Goal: Task Accomplishment & Management: Use online tool/utility

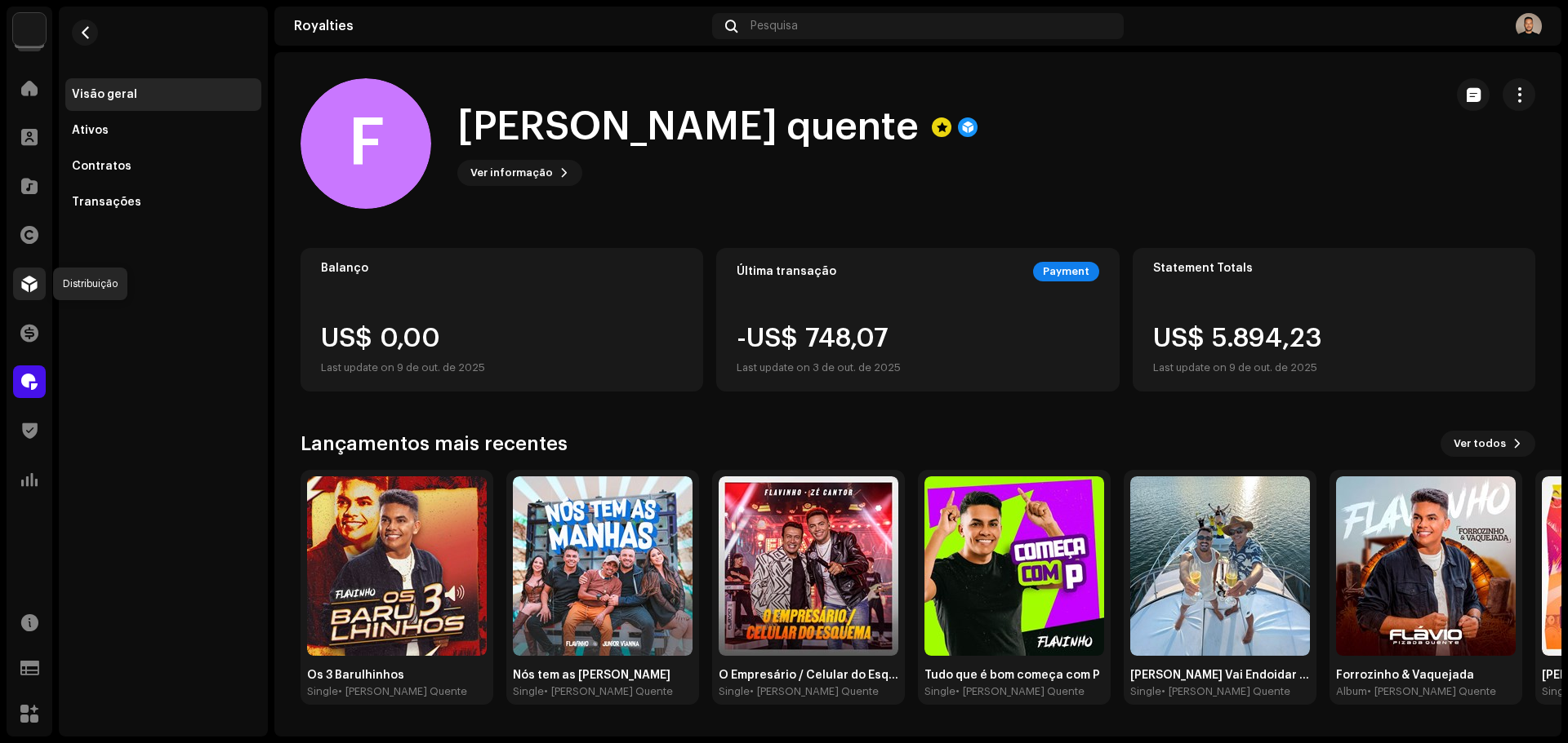
click at [28, 277] on span at bounding box center [29, 284] width 16 height 14
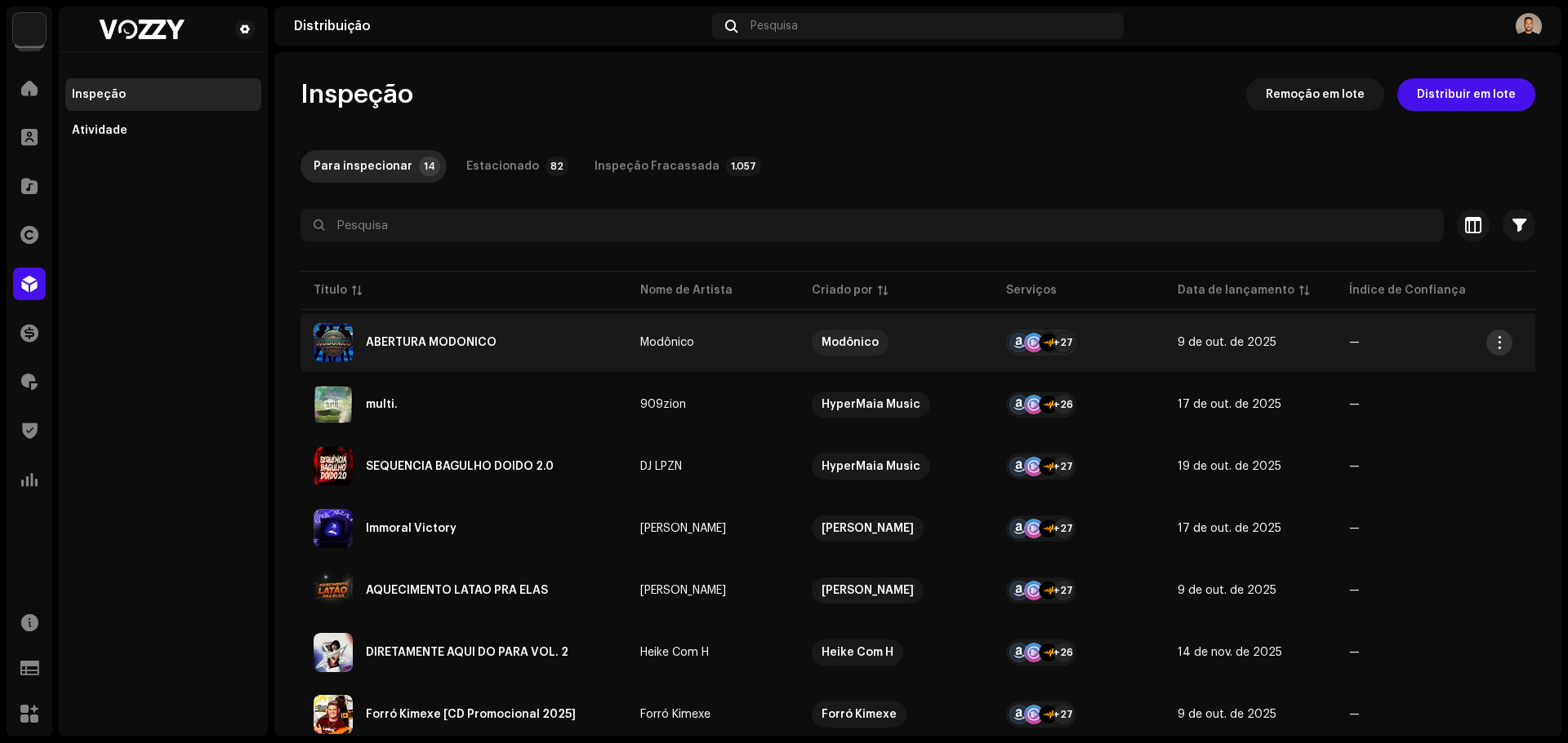
click at [1499, 348] on span "button" at bounding box center [1499, 343] width 13 height 14
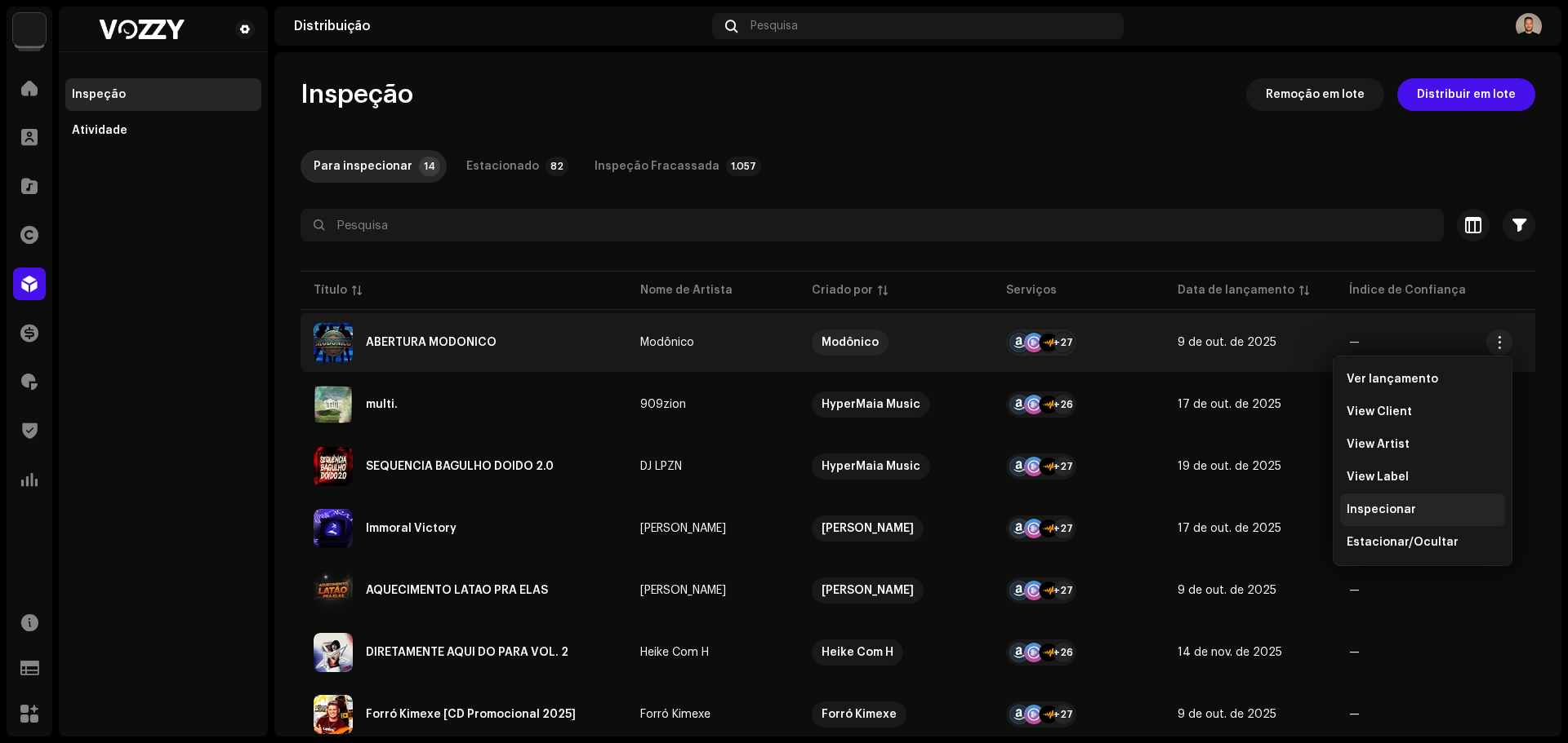
click at [1386, 502] on div "Inspecionar" at bounding box center [1422, 510] width 165 height 33
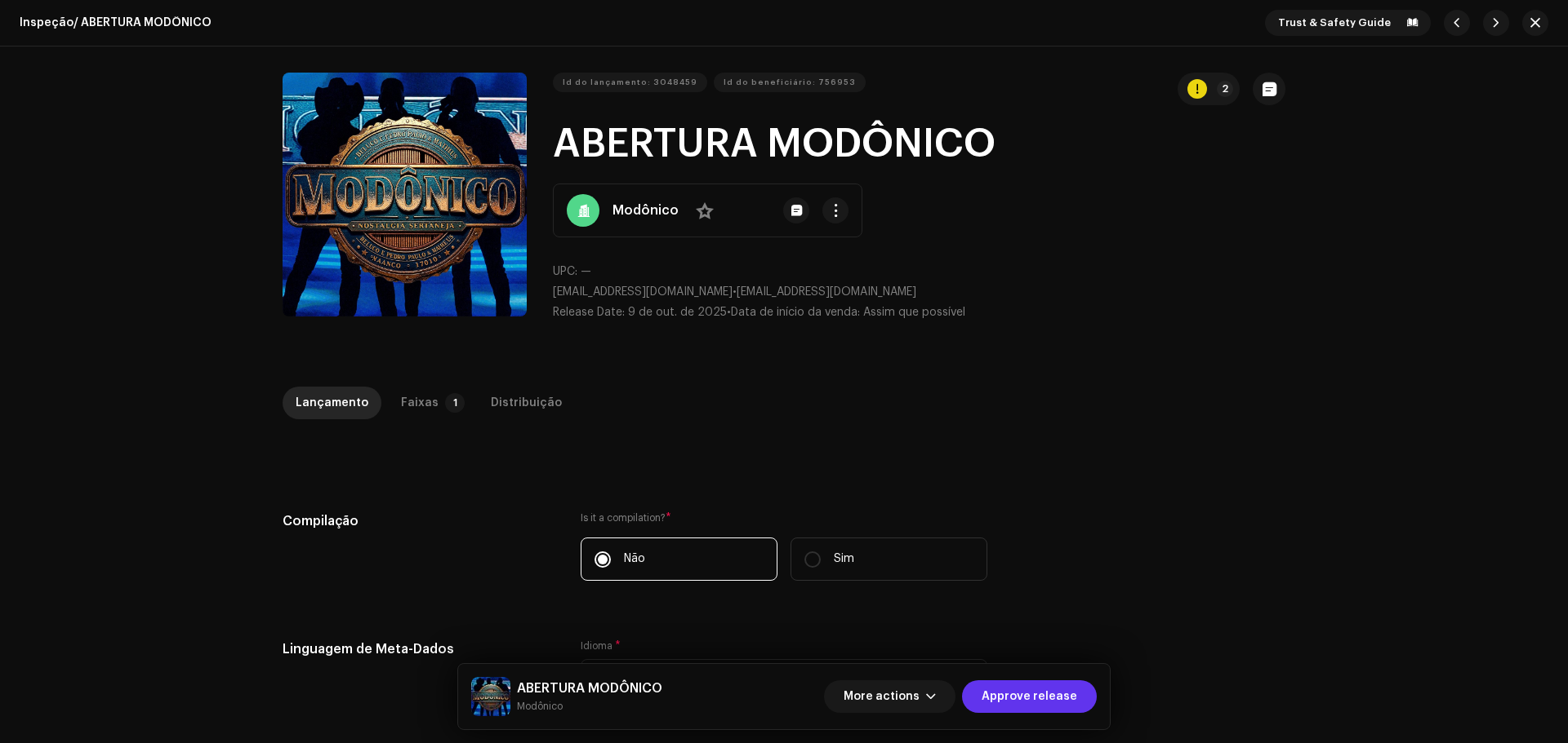
click at [1042, 688] on span "Approve release" at bounding box center [1029, 697] width 96 height 33
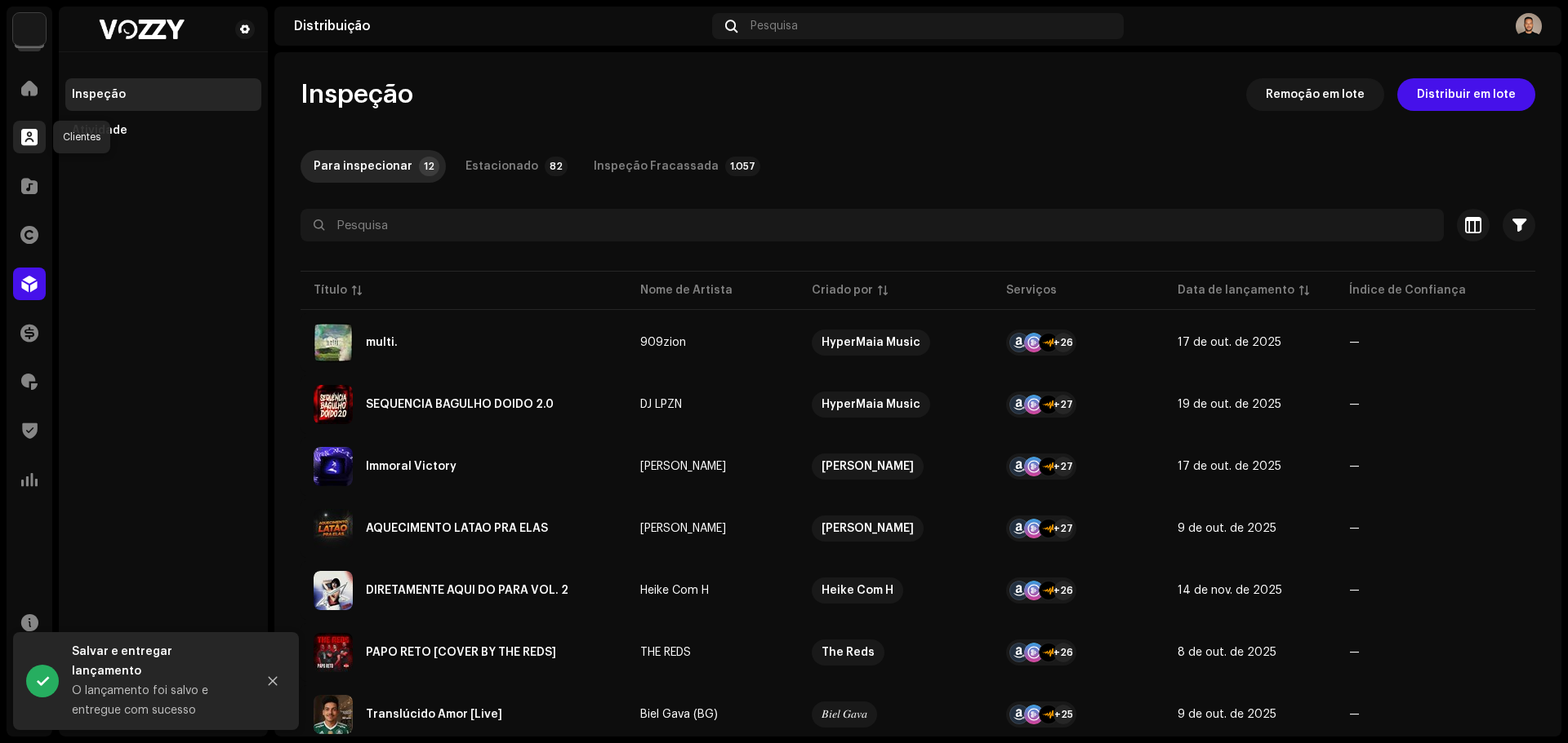
click at [33, 134] on span at bounding box center [29, 137] width 16 height 14
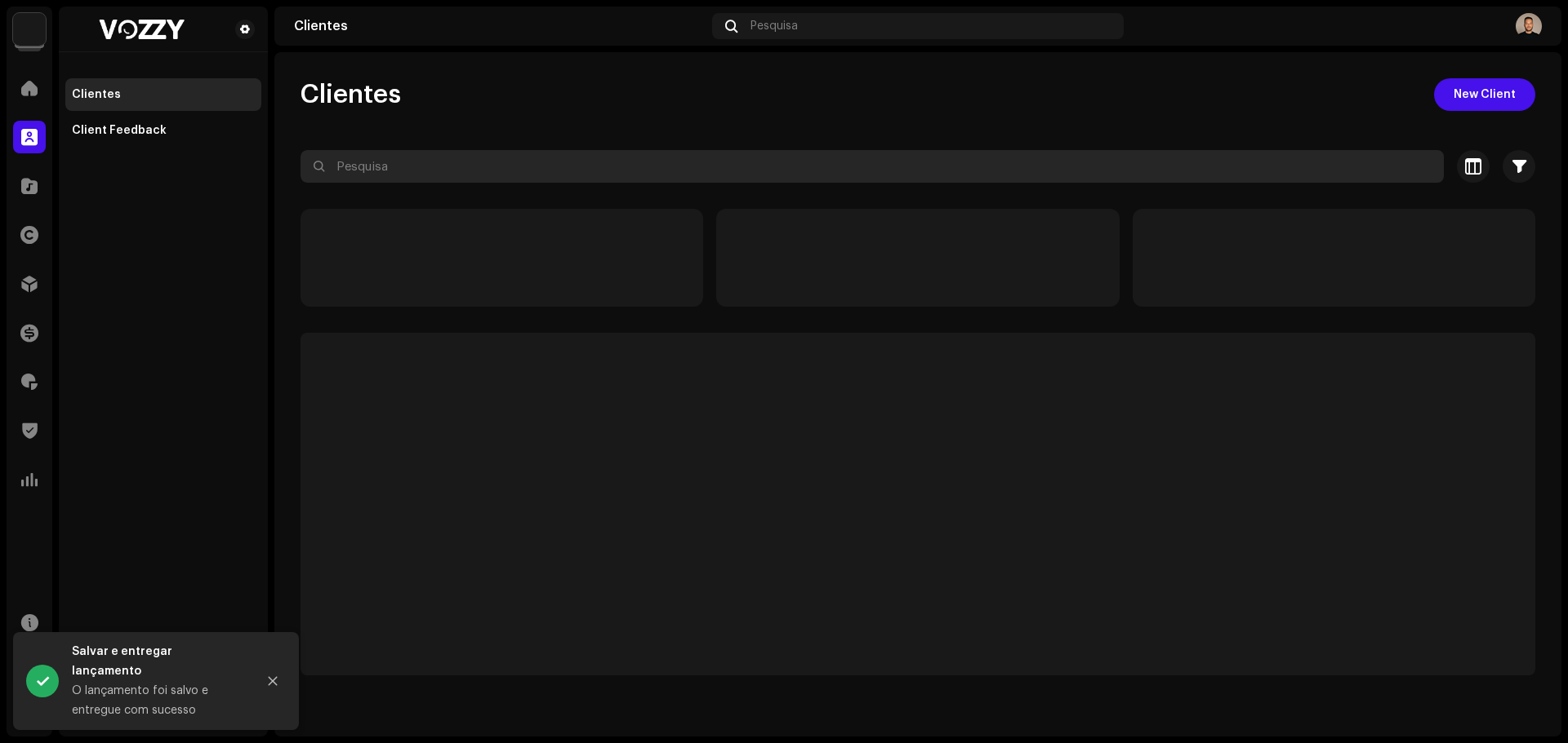
click at [531, 163] on input "text" at bounding box center [872, 166] width 1143 height 33
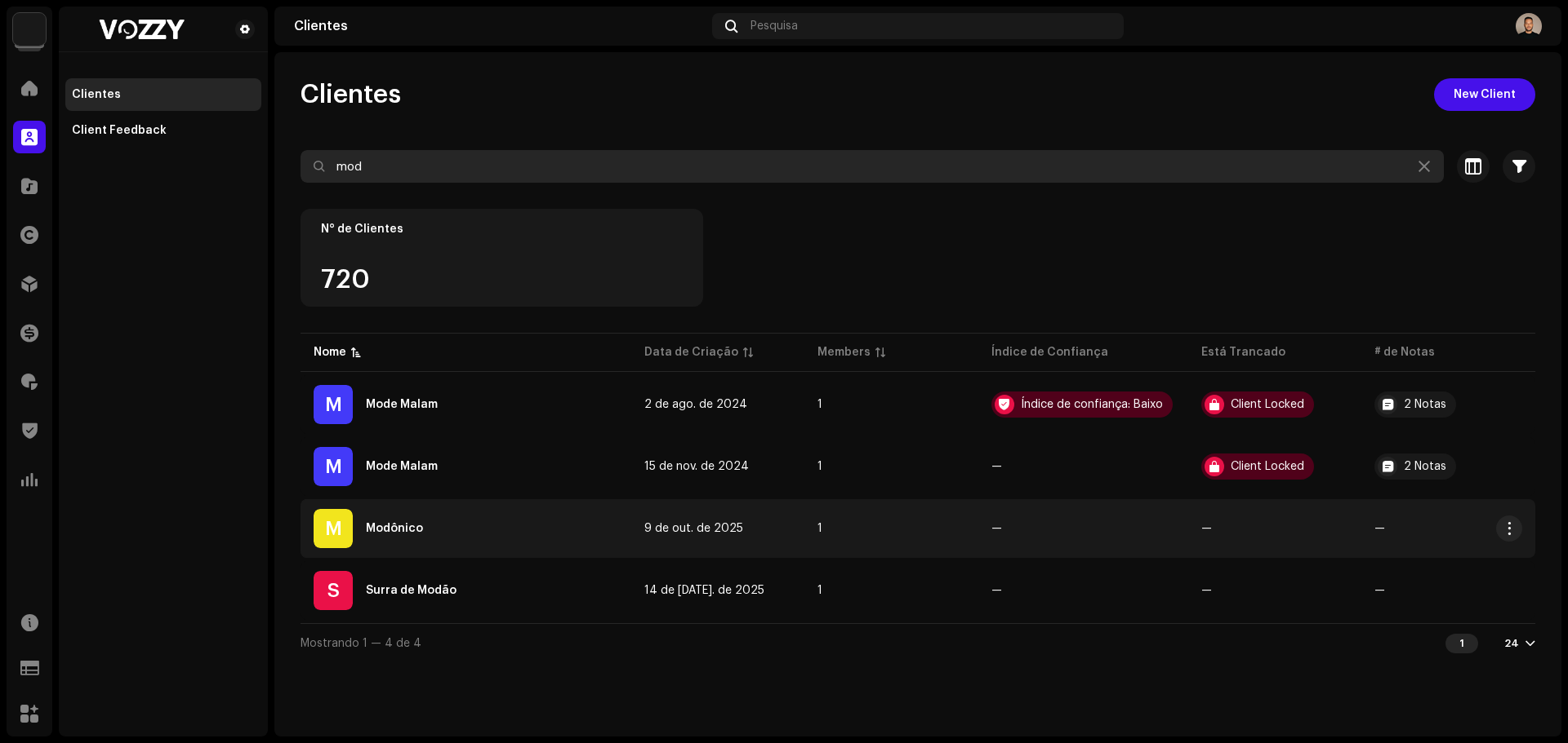
type input "mod"
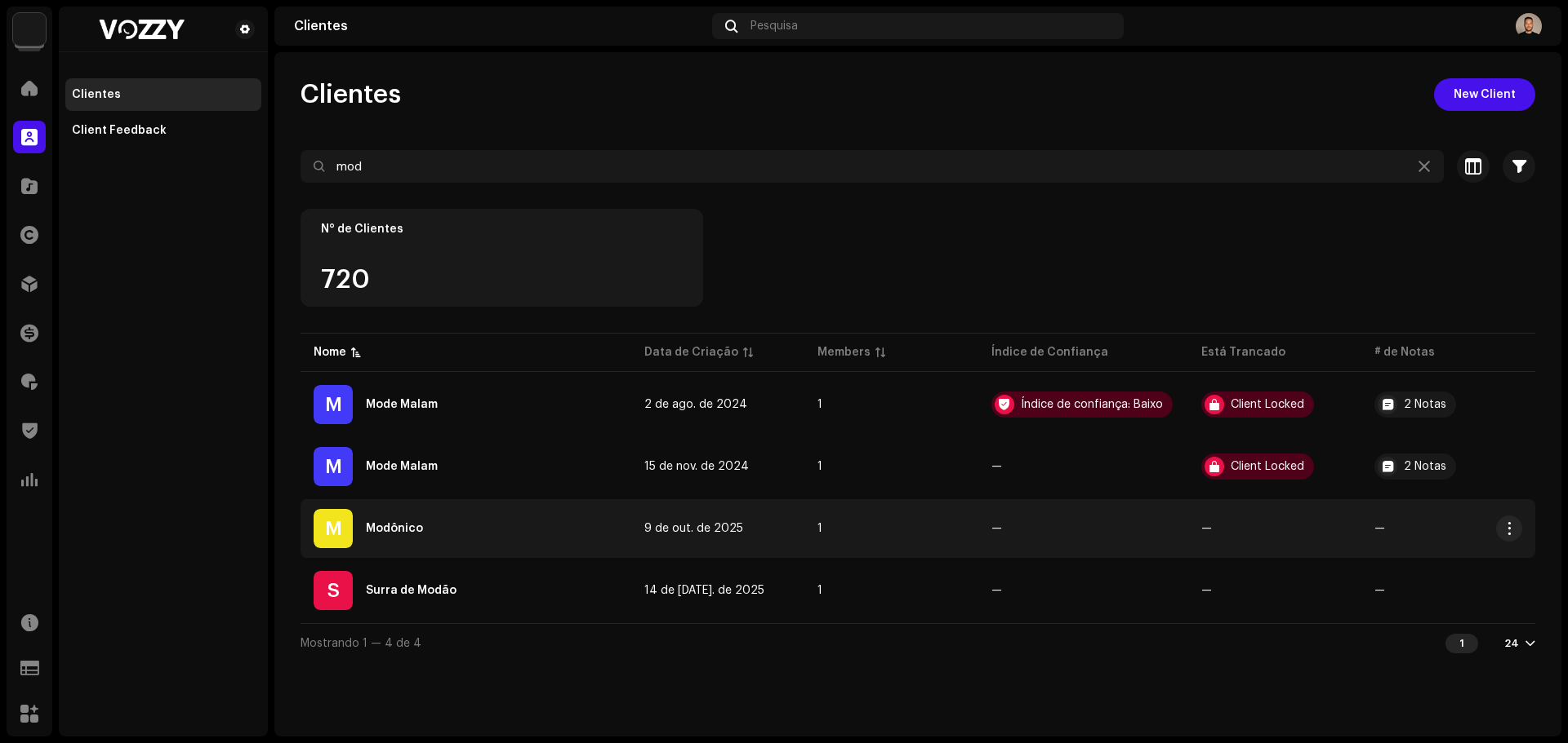
click at [553, 540] on div "M Modônico" at bounding box center [465, 529] width 305 height 40
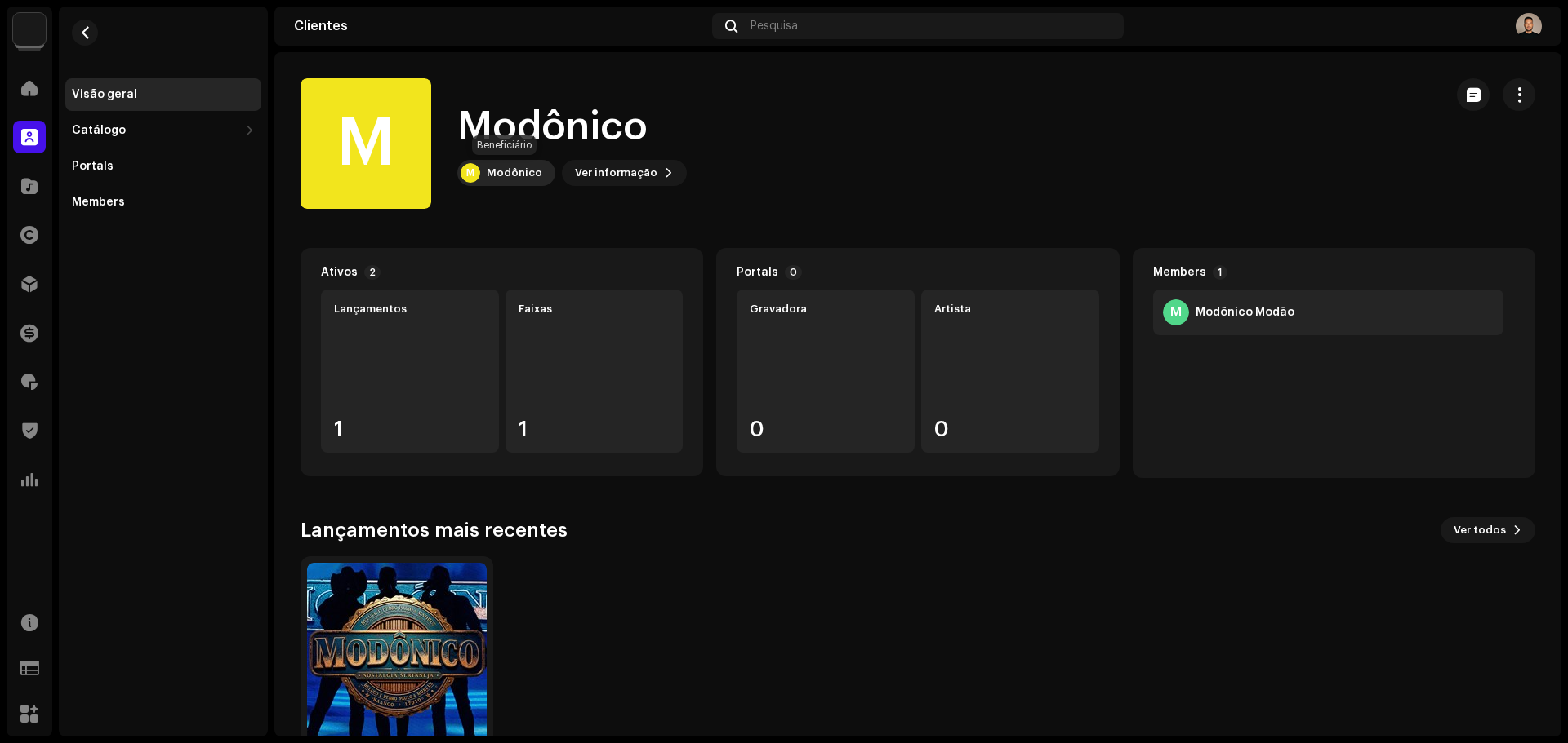
click at [532, 181] on div "M Modônico" at bounding box center [506, 173] width 98 height 26
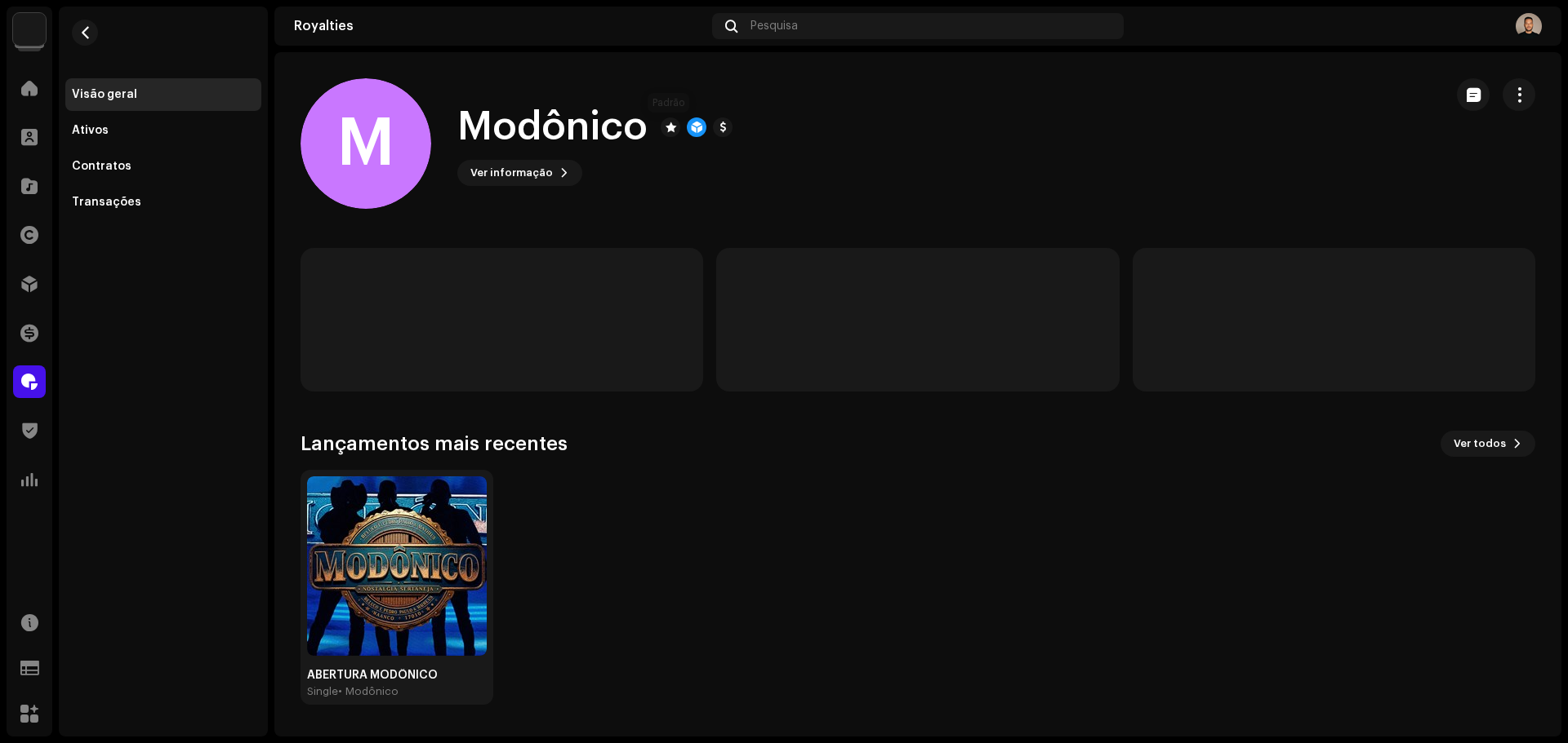
click at [668, 129] on div at bounding box center [670, 128] width 19 height 19
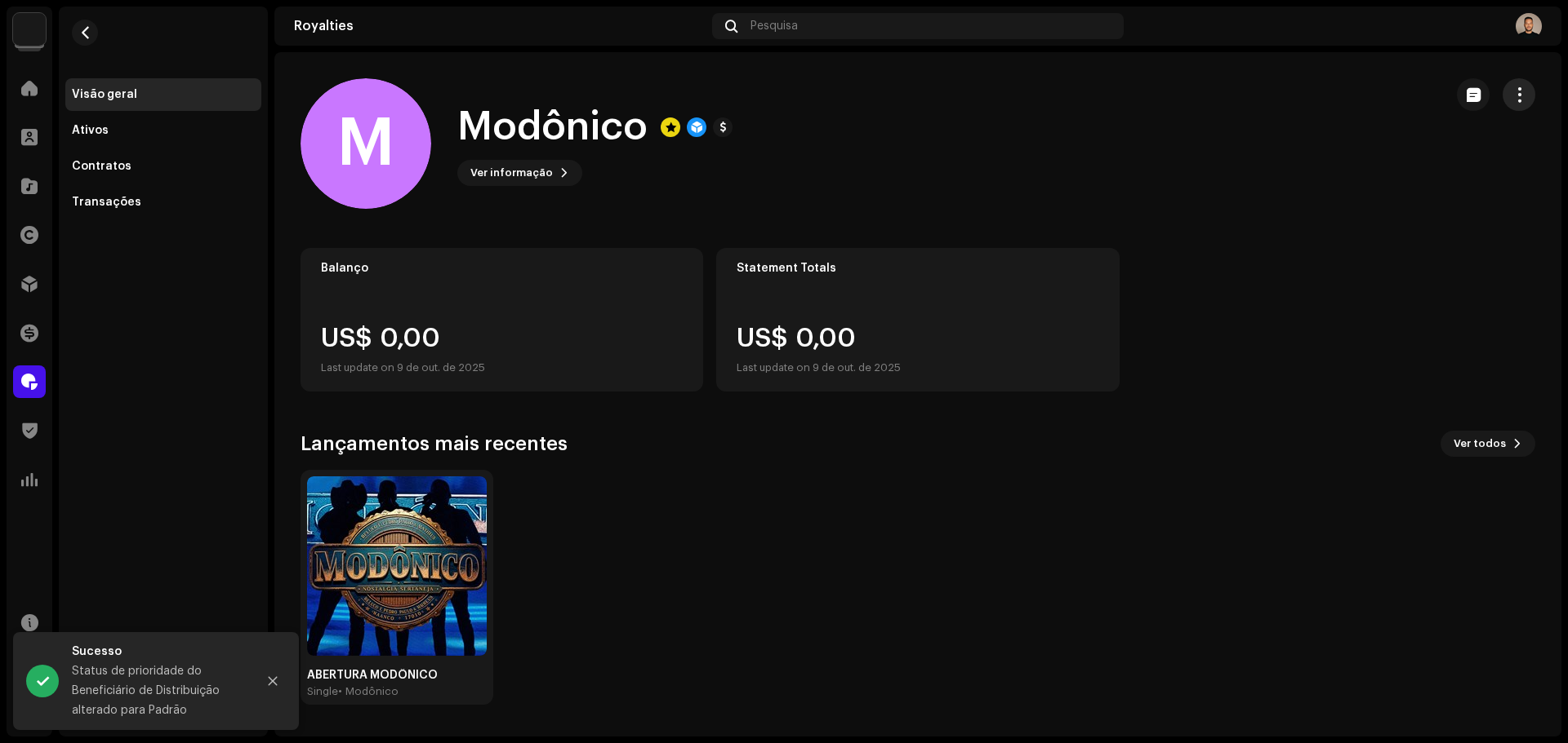
click at [1509, 89] on button "button" at bounding box center [1519, 95] width 33 height 33
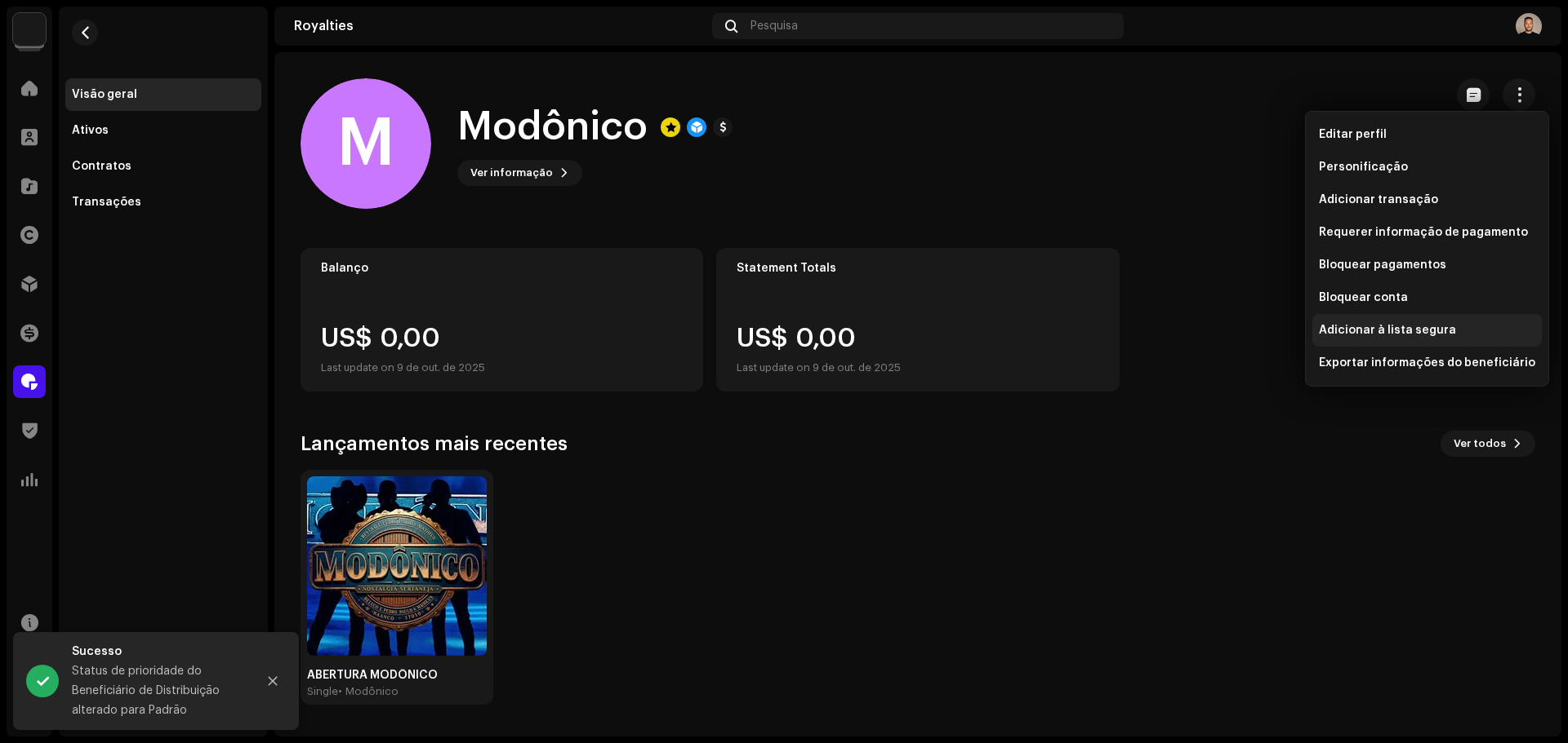
click at [1407, 333] on span "Adicionar à lista segura" at bounding box center [1387, 330] width 137 height 14
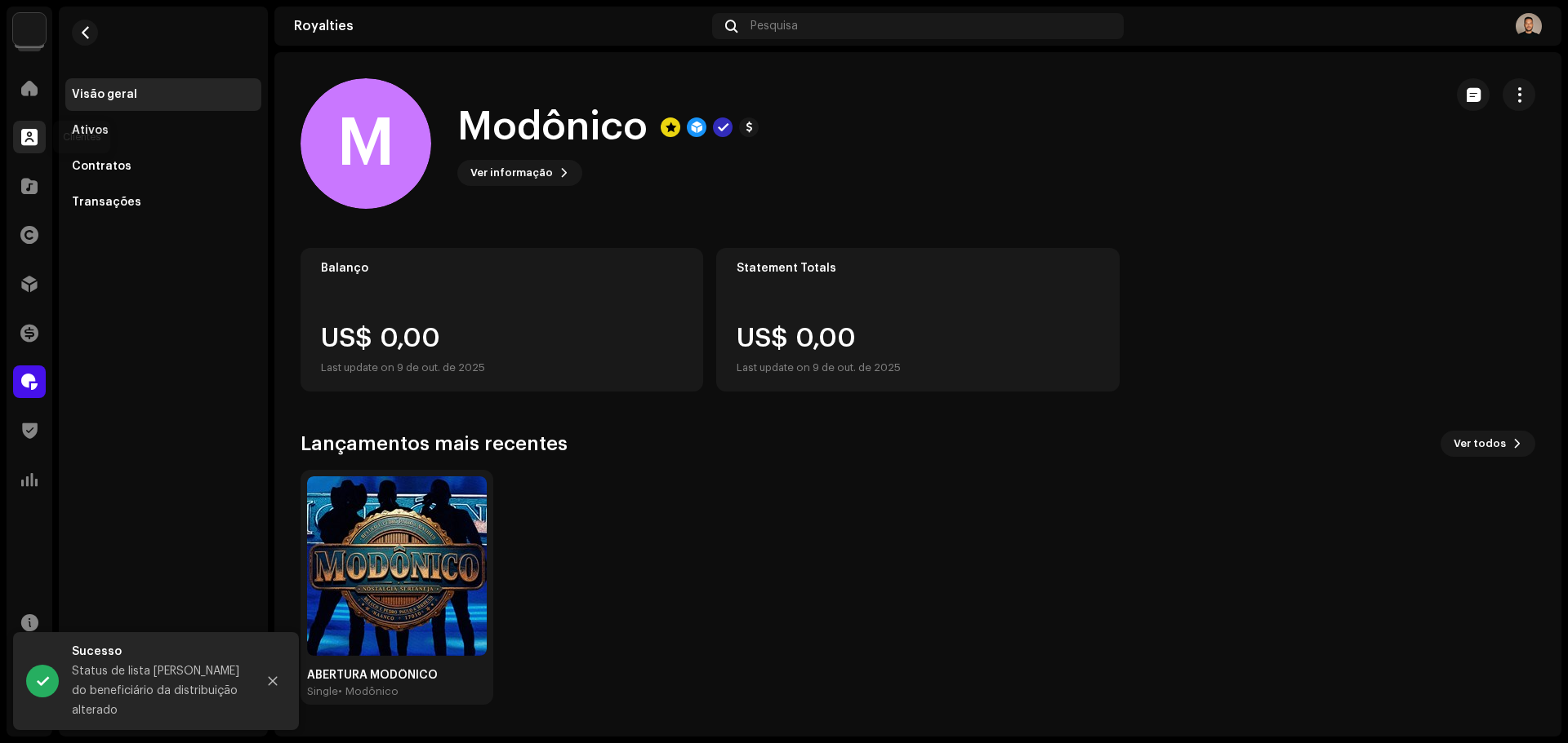
click at [23, 133] on span at bounding box center [29, 137] width 16 height 14
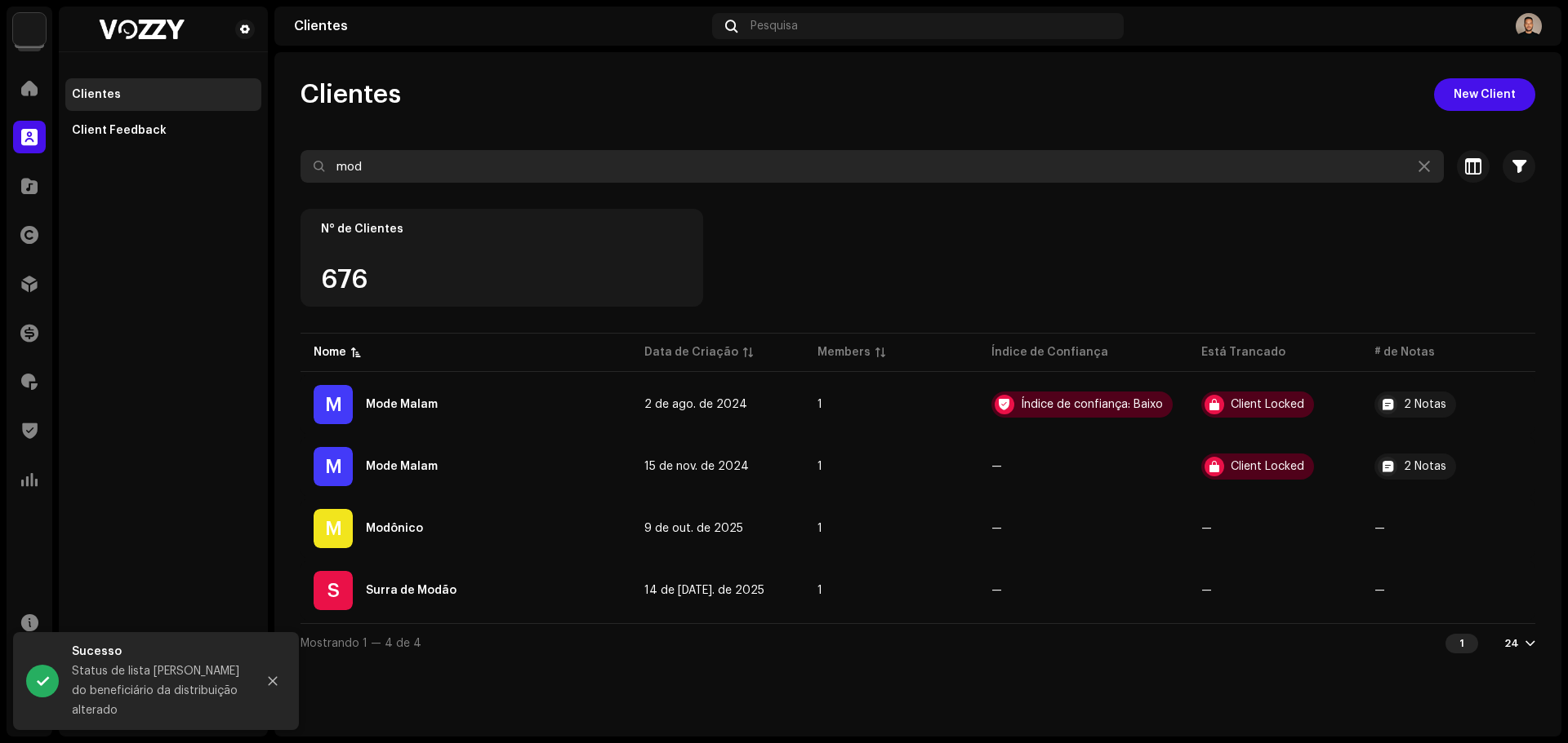
click at [524, 171] on input "mod" at bounding box center [872, 166] width 1143 height 33
drag, startPoint x: -160, startPoint y: 111, endPoint x: -179, endPoint y: 108, distance: 19.2
click at [0, 108] on html "VOZZY Home Clientes Catálogo Direitos Distribuição Finanças Royalties Trust & S…" at bounding box center [784, 371] width 1568 height 743
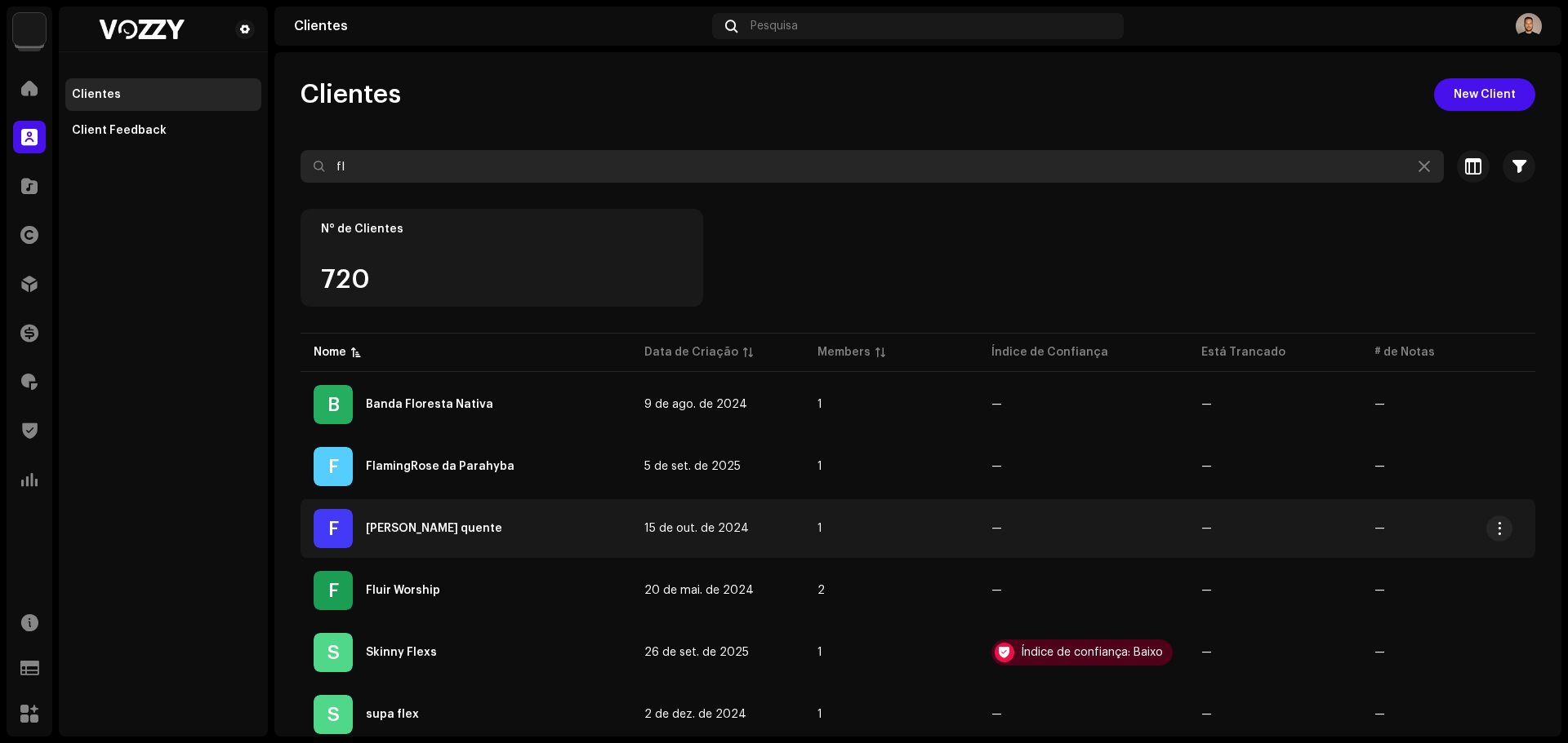
type input "fl"
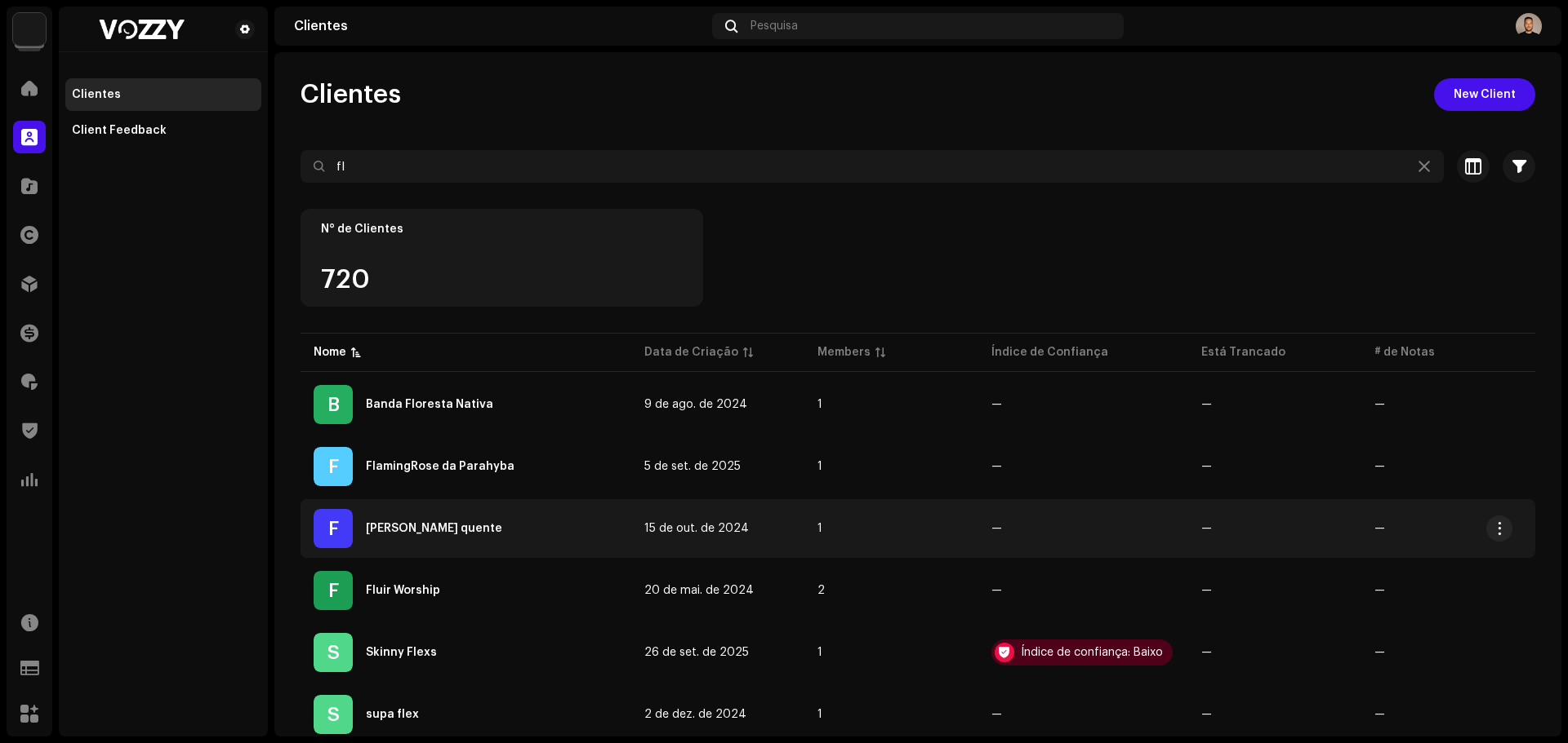
click at [451, 529] on div "[PERSON_NAME] quente" at bounding box center [433, 529] width 136 height 12
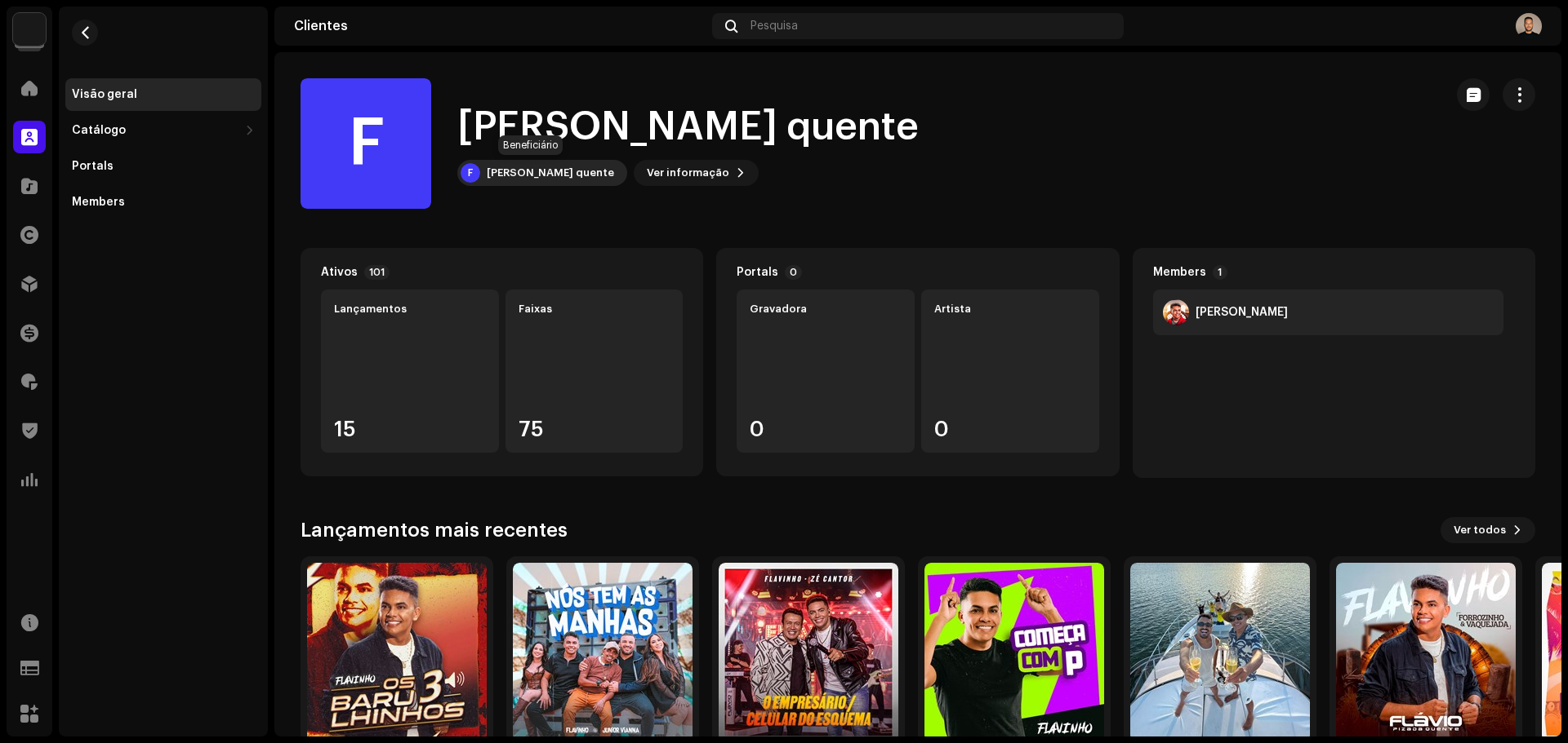
click at [528, 172] on div "[PERSON_NAME] quente" at bounding box center [550, 173] width 128 height 14
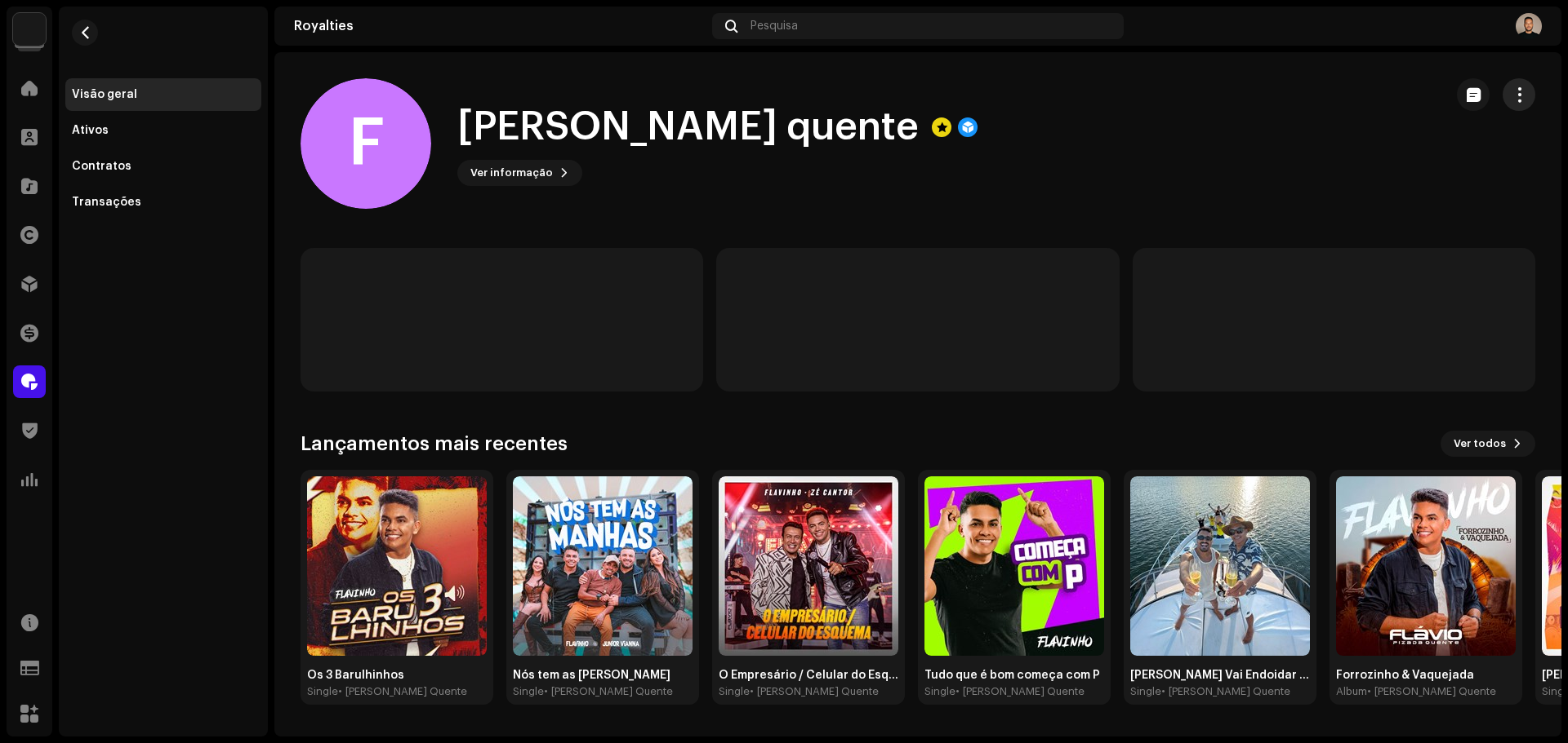
click at [1528, 92] on button "button" at bounding box center [1519, 95] width 33 height 33
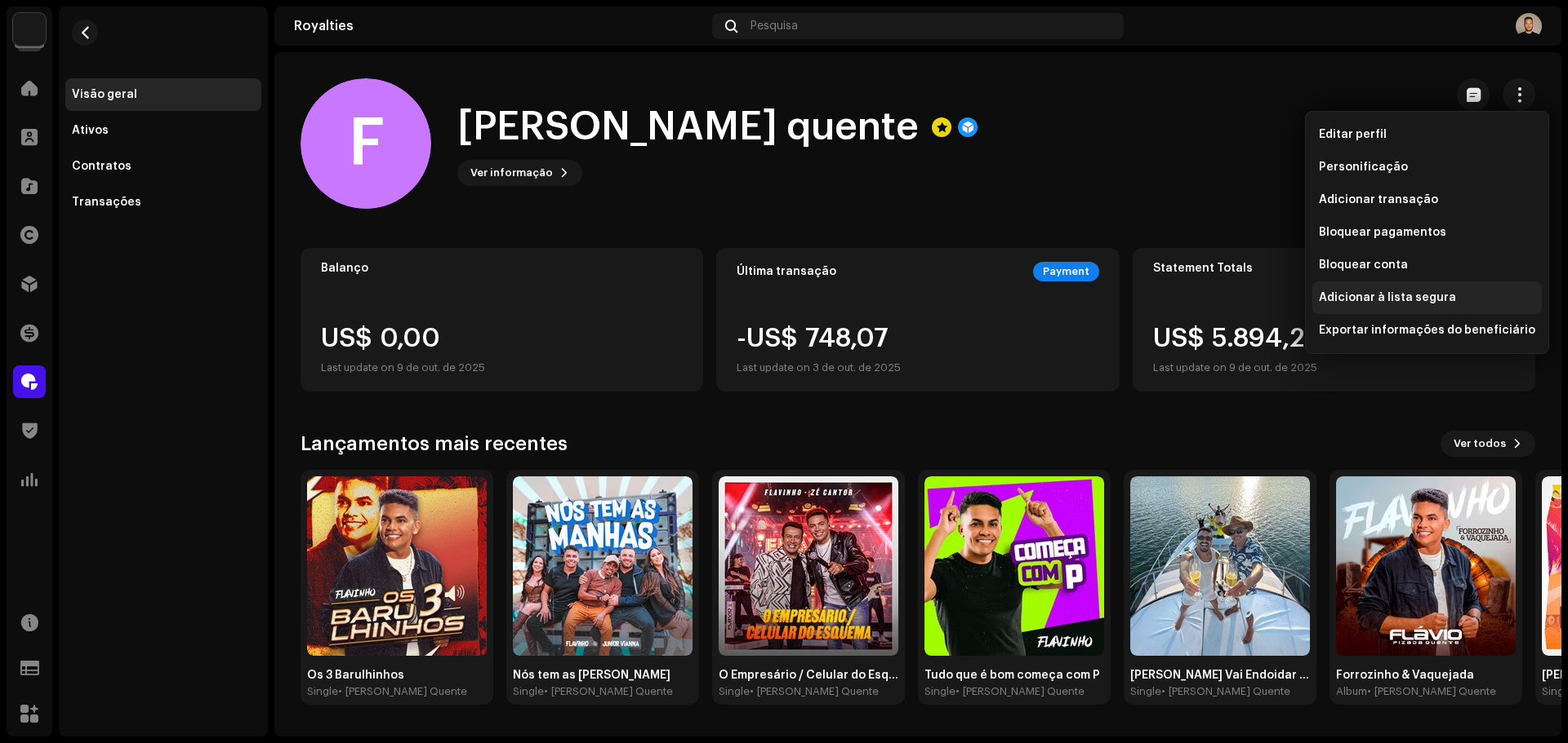
click at [1437, 293] on span "Adicionar à lista segura" at bounding box center [1387, 299] width 137 height 14
